Goal: Information Seeking & Learning: Understand process/instructions

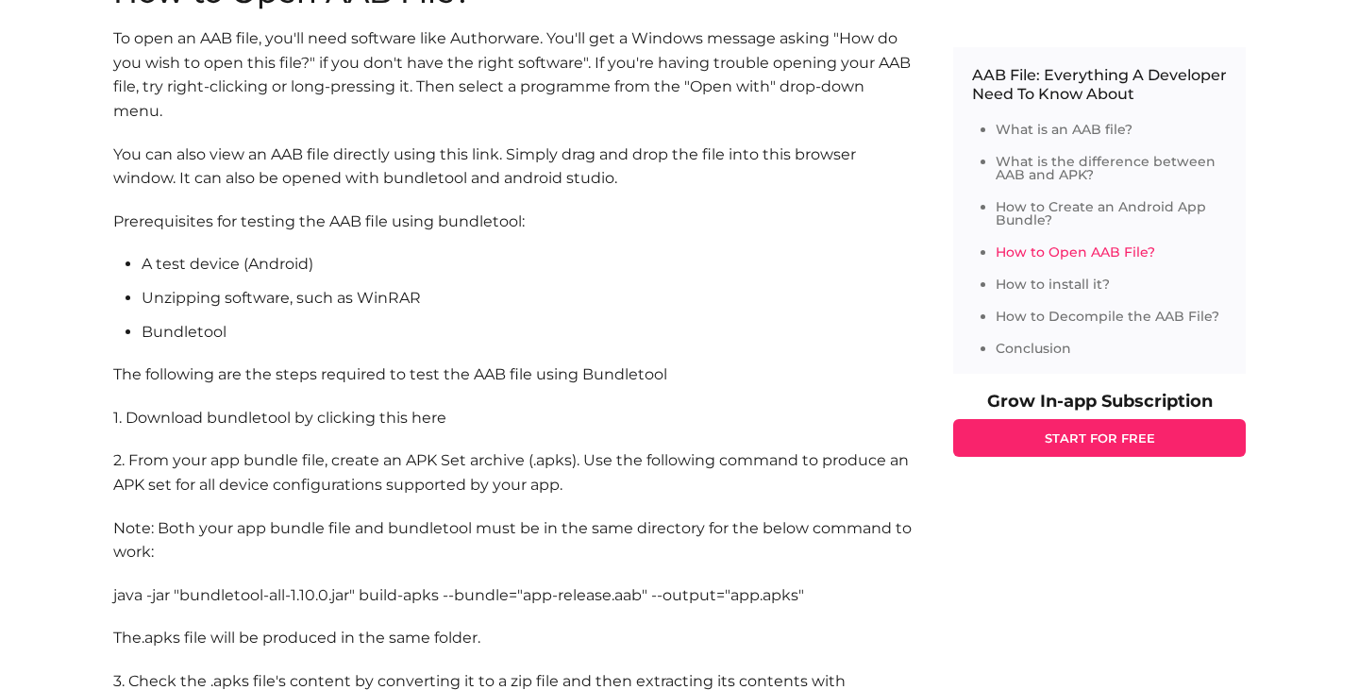
scroll to position [3305, 0]
click at [478, 155] on p "You can also view an AAB file directly using this link. Simply drag and drop th…" at bounding box center [514, 164] width 802 height 48
click at [496, 155] on p "You can also view an AAB file directly using this link. Simply drag and drop th…" at bounding box center [514, 164] width 802 height 48
click at [439, 158] on p "You can also view an AAB file directly using this link. Simply drag and drop th…" at bounding box center [514, 164] width 802 height 48
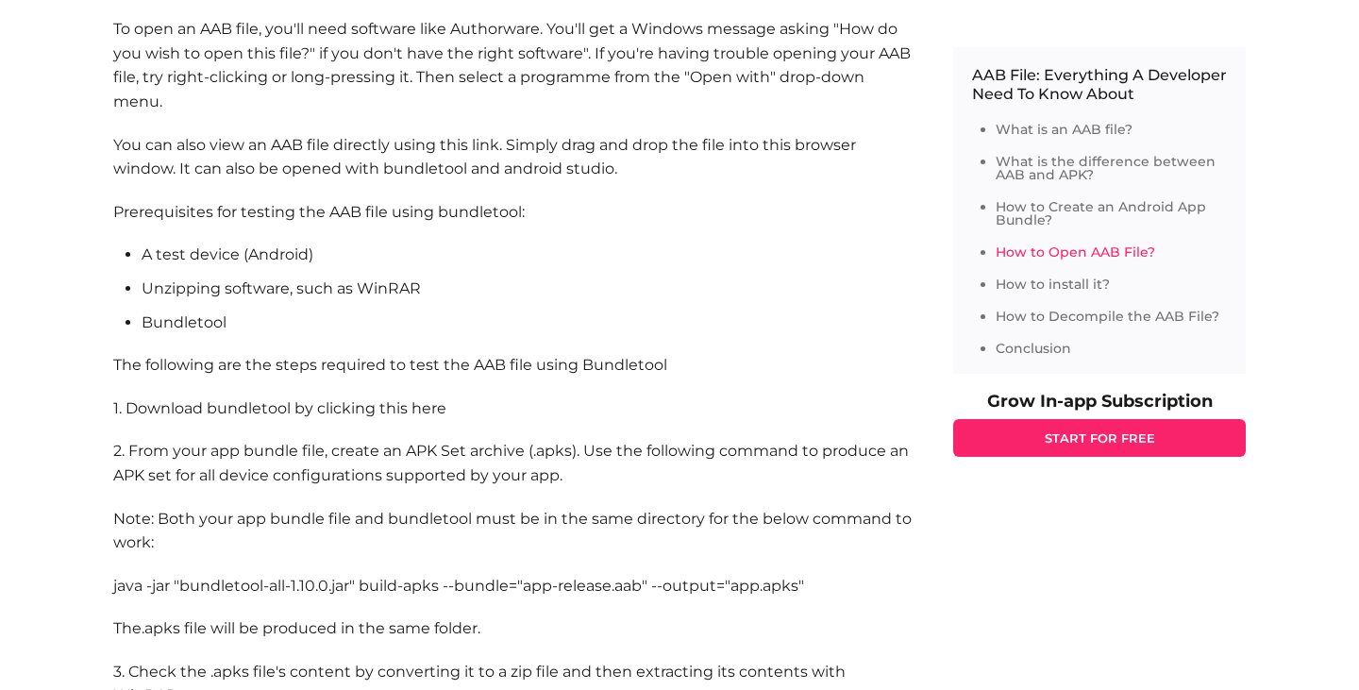
scroll to position [3315, 0]
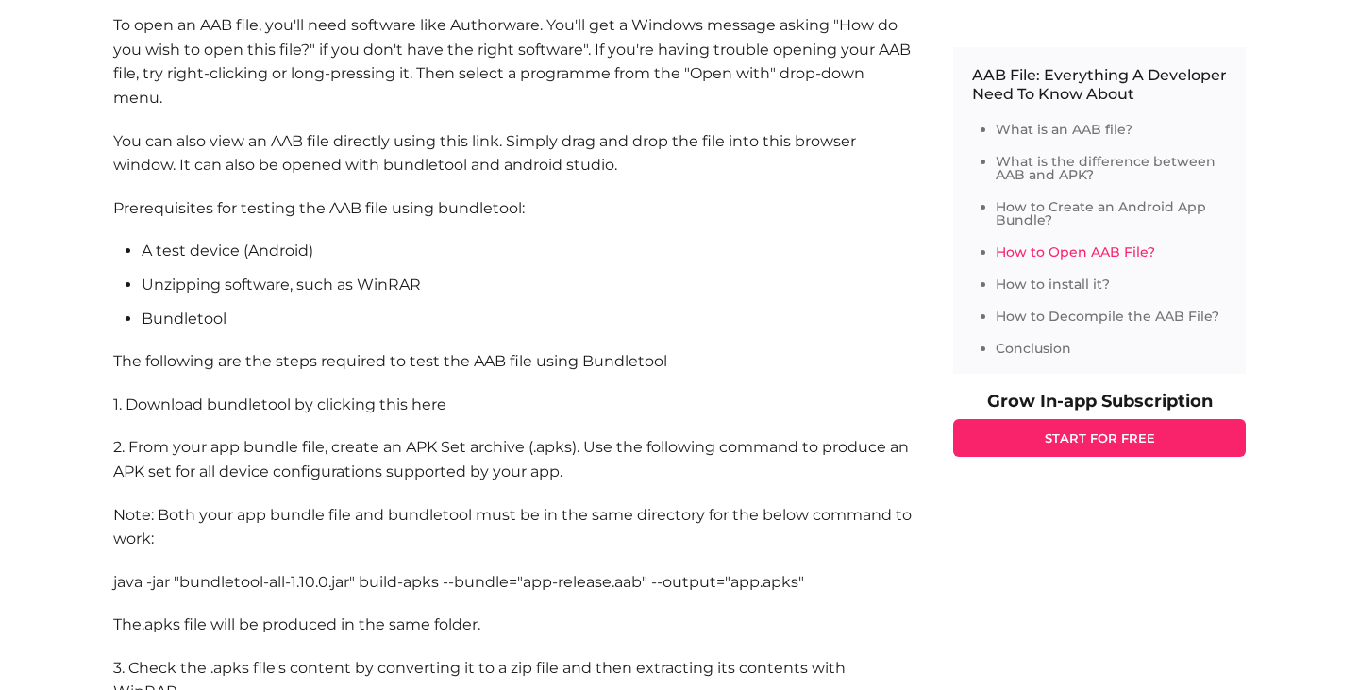
click at [500, 25] on p "To open an AAB file, you'll need software like Authorware. You'll get a Windows…" at bounding box center [514, 61] width 802 height 96
click at [427, 160] on p "You can also view an AAB file directly using this link. Simply drag and drop th…" at bounding box center [514, 153] width 802 height 48
click at [564, 162] on p "You can also view an AAB file directly using this link. Simply drag and drop th…" at bounding box center [514, 153] width 802 height 48
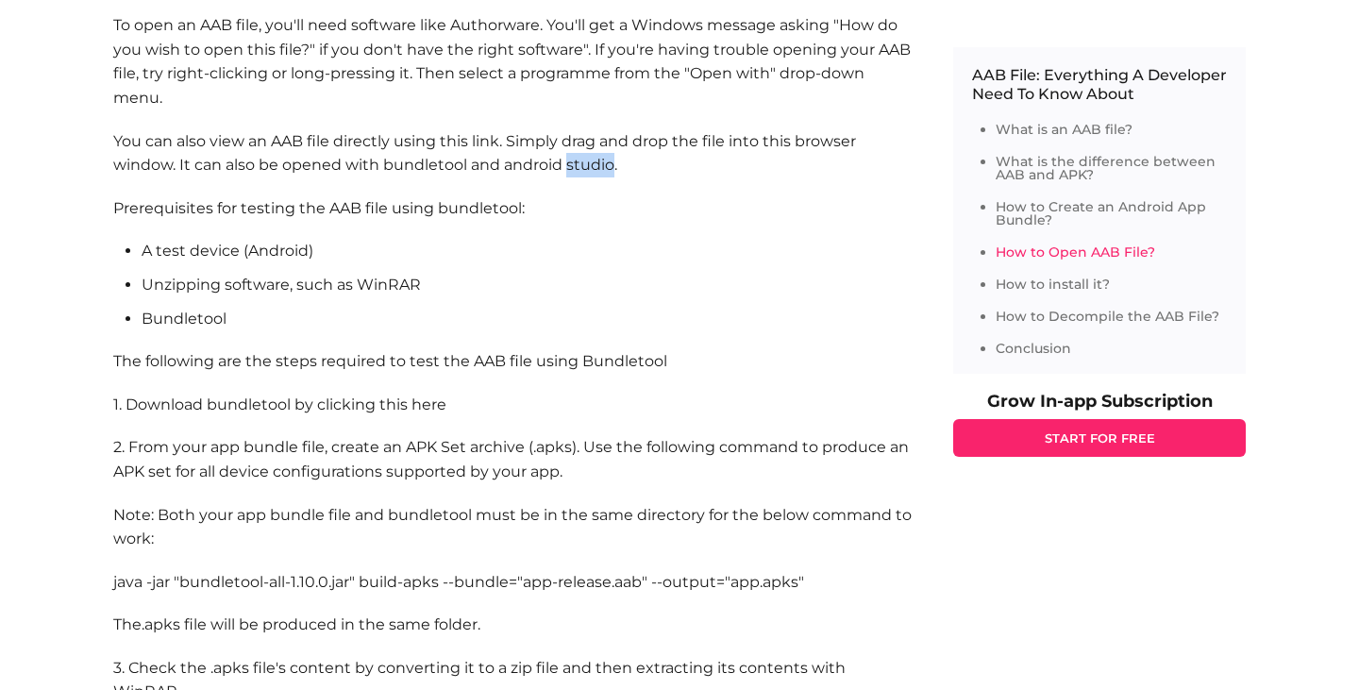
click at [564, 162] on p "You can also view an AAB file directly using this link. Simply drag and drop th…" at bounding box center [514, 153] width 802 height 48
drag, startPoint x: 502, startPoint y: 160, endPoint x: 624, endPoint y: 159, distance: 121.7
click at [624, 160] on p "You can also view an AAB file directly using this link. Simply drag and drop th…" at bounding box center [514, 153] width 802 height 48
click at [602, 275] on li "Unzipping software, such as WinRAR" at bounding box center [529, 285] width 774 height 25
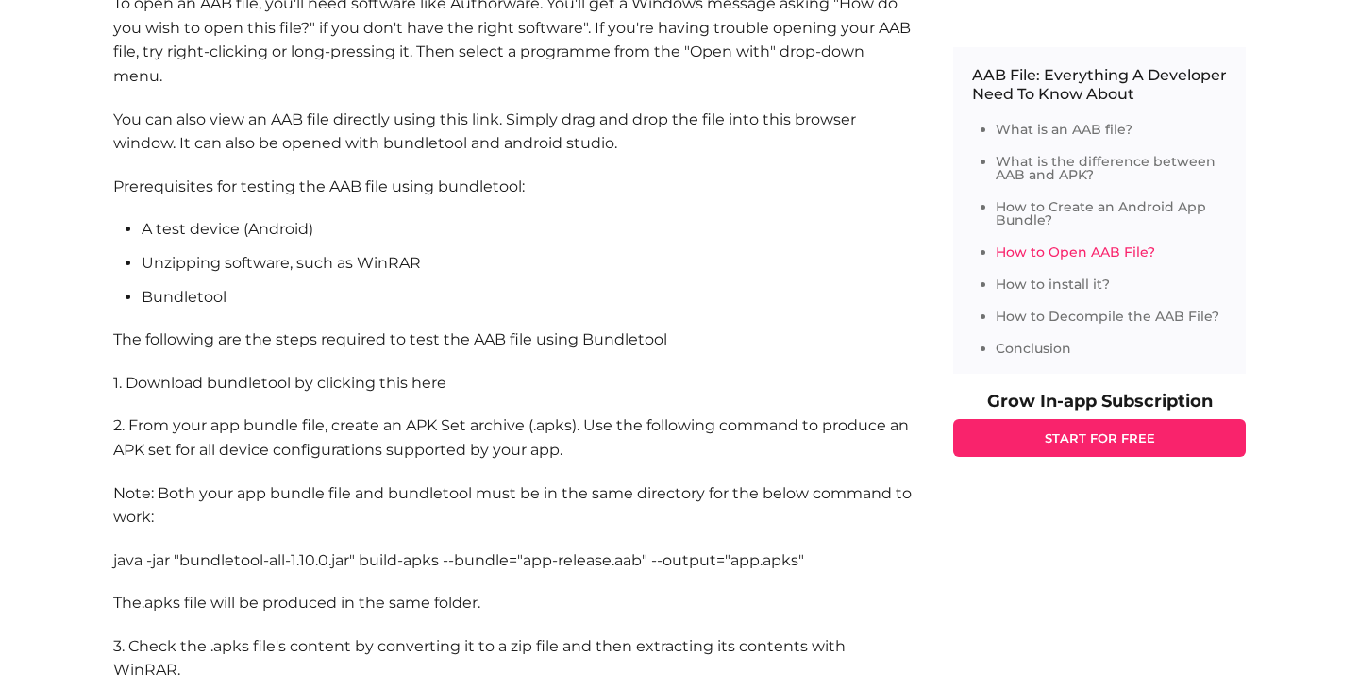
scroll to position [3355, 0]
